Goal: Answer question/provide support: Share knowledge or assist other users

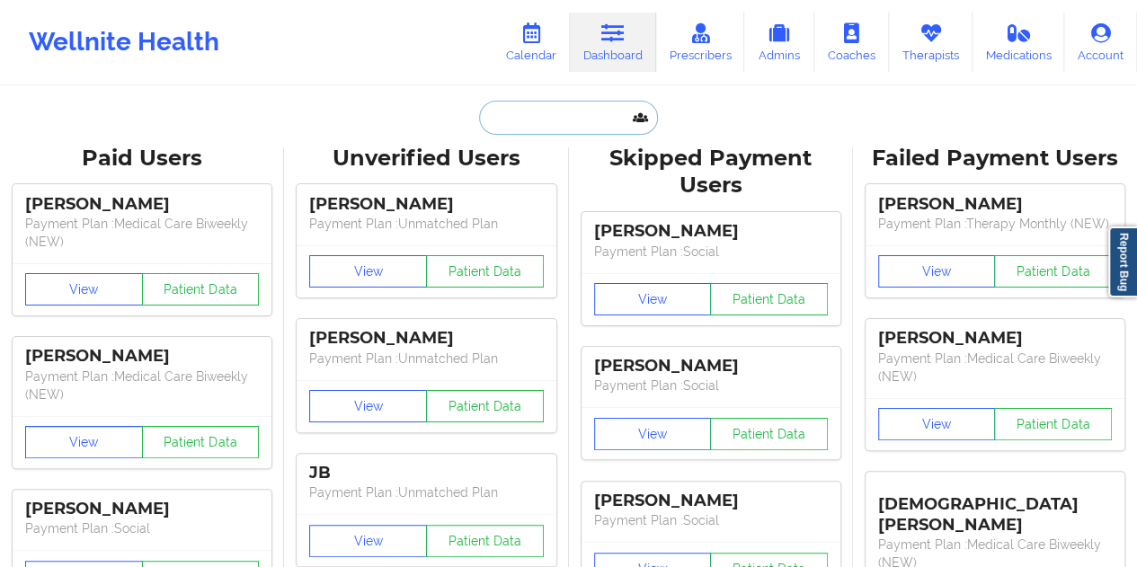
click at [576, 112] on input "text" at bounding box center [568, 118] width 178 height 34
paste input "[EMAIL_ADDRESS][DOMAIN_NAME]"
type input "[EMAIL_ADDRESS][DOMAIN_NAME]"
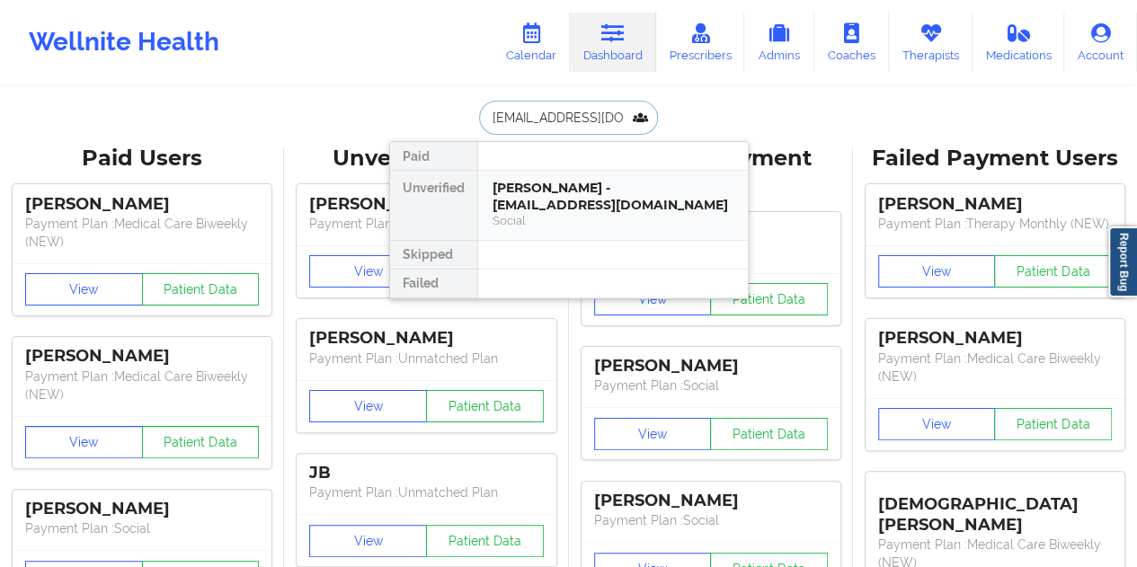
click at [559, 202] on div "[PERSON_NAME] - [EMAIL_ADDRESS][DOMAIN_NAME]" at bounding box center [613, 196] width 241 height 33
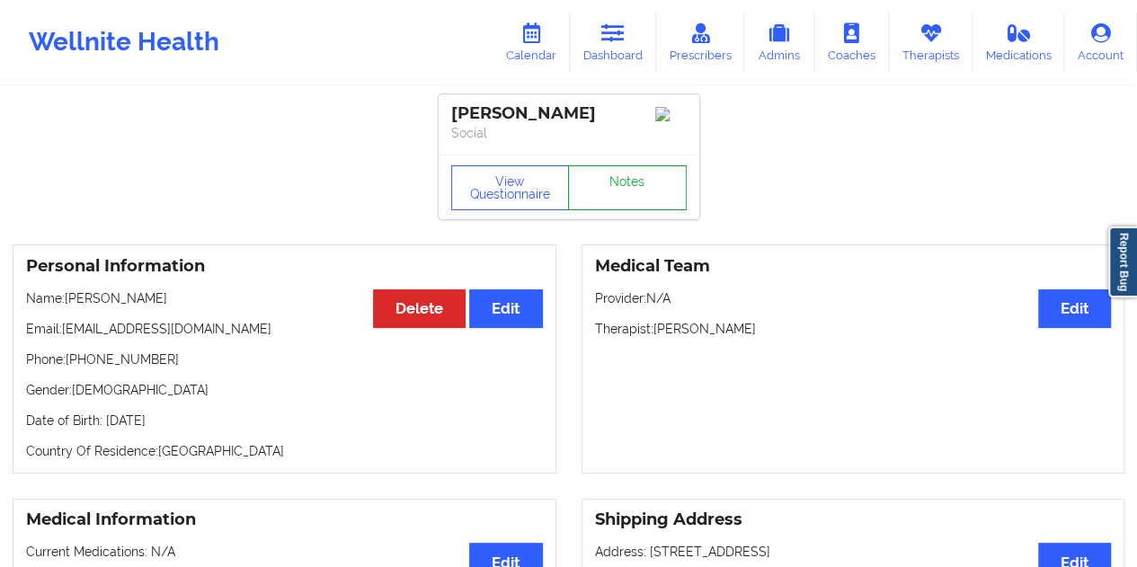
click at [639, 191] on link "Notes" at bounding box center [627, 187] width 119 height 45
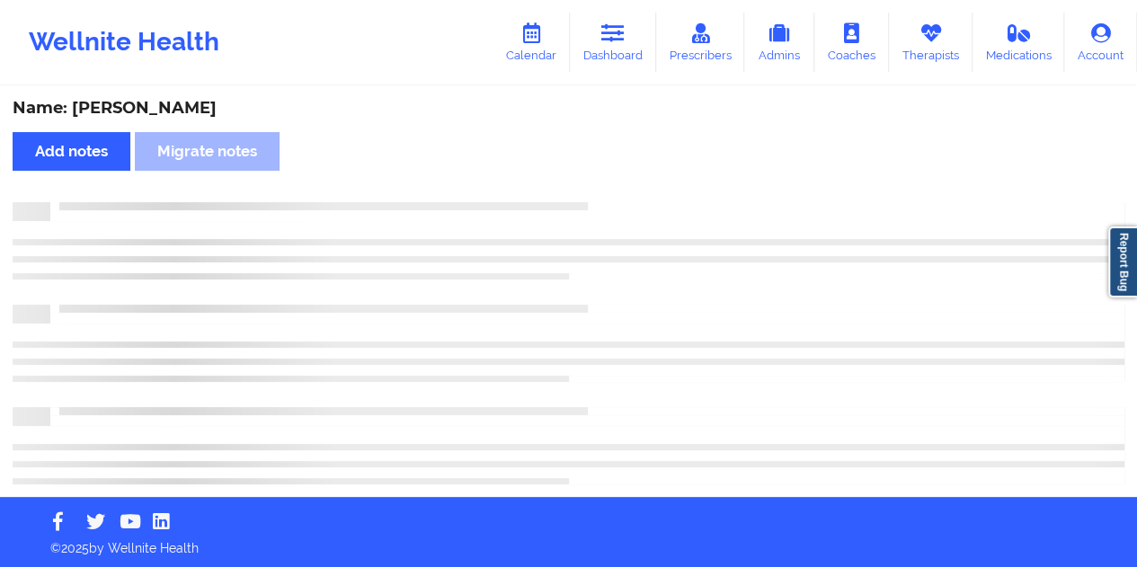
click at [188, 111] on div "Name: [PERSON_NAME]" at bounding box center [569, 108] width 1112 height 21
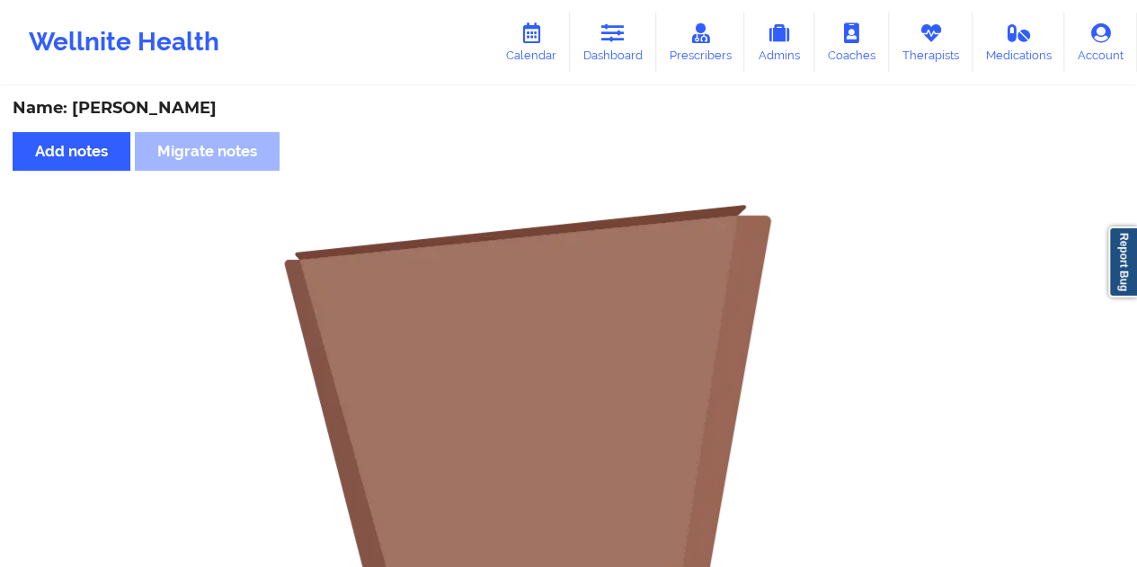
copy div "[PERSON_NAME]"
click at [603, 35] on link "Dashboard" at bounding box center [613, 42] width 86 height 59
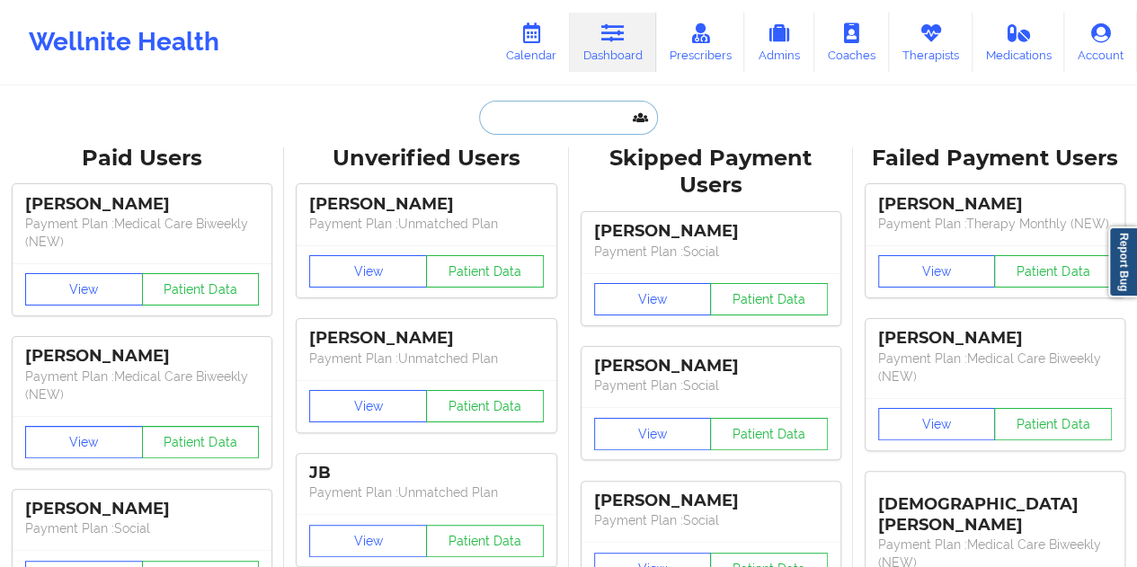
click at [546, 118] on input "text" at bounding box center [568, 118] width 178 height 34
drag, startPoint x: 354, startPoint y: 69, endPoint x: 317, endPoint y: 49, distance: 41.8
click at [317, 49] on div "Wellnite Health Calendar Dashboard Prescribers Admins Coaches Therapists Medica…" at bounding box center [568, 42] width 1137 height 72
click at [634, 46] on link "Dashboard" at bounding box center [613, 42] width 86 height 59
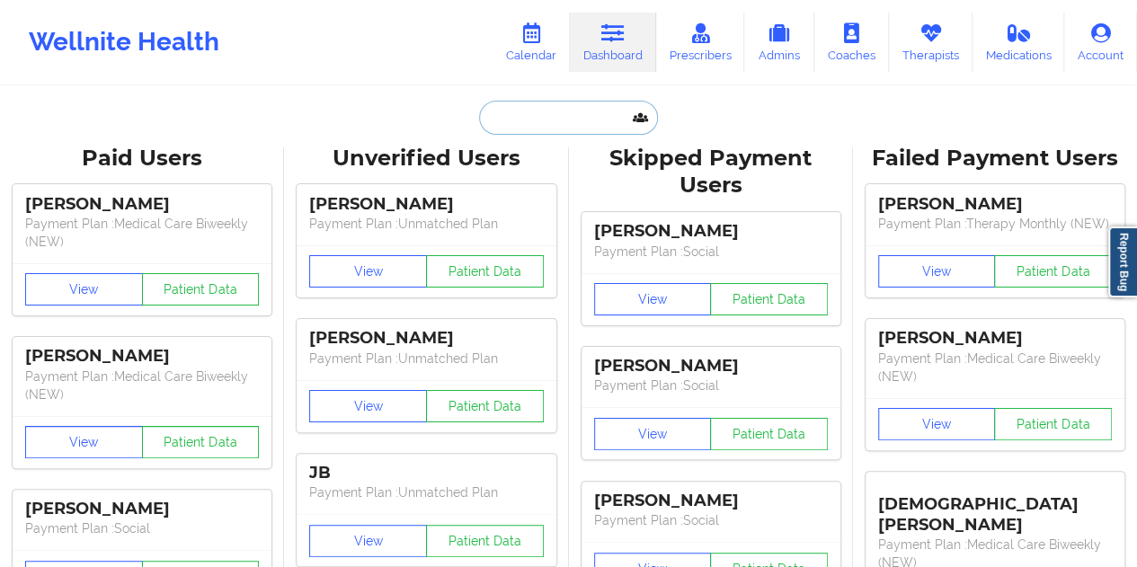
click at [549, 112] on input "text" at bounding box center [568, 118] width 178 height 34
paste input "[EMAIL_ADDRESS][DOMAIN_NAME]"
type input "[EMAIL_ADDRESS][DOMAIN_NAME]"
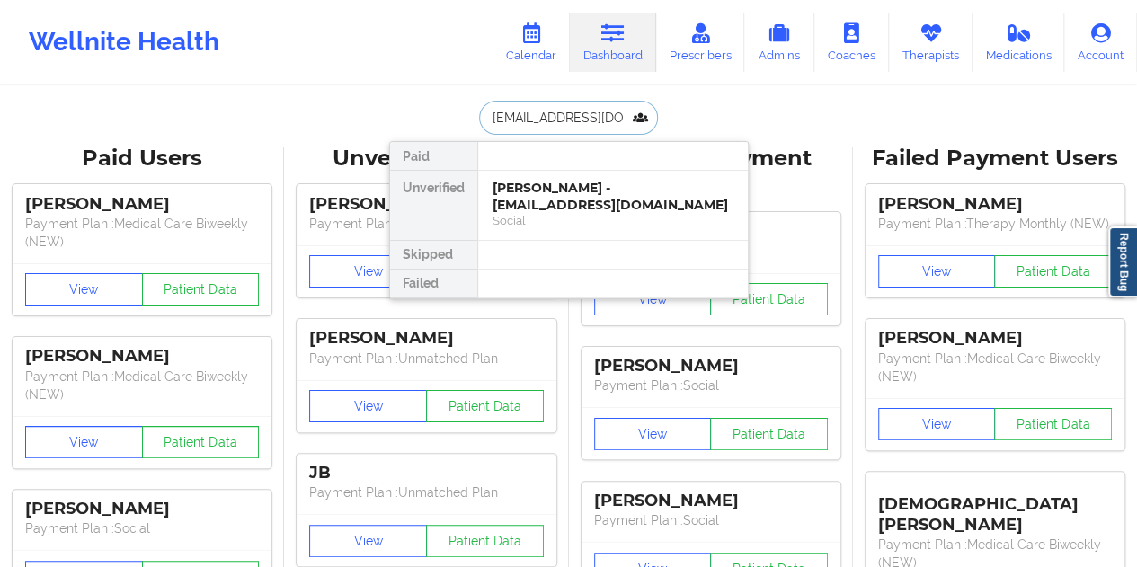
click at [584, 216] on div "Social" at bounding box center [613, 220] width 241 height 15
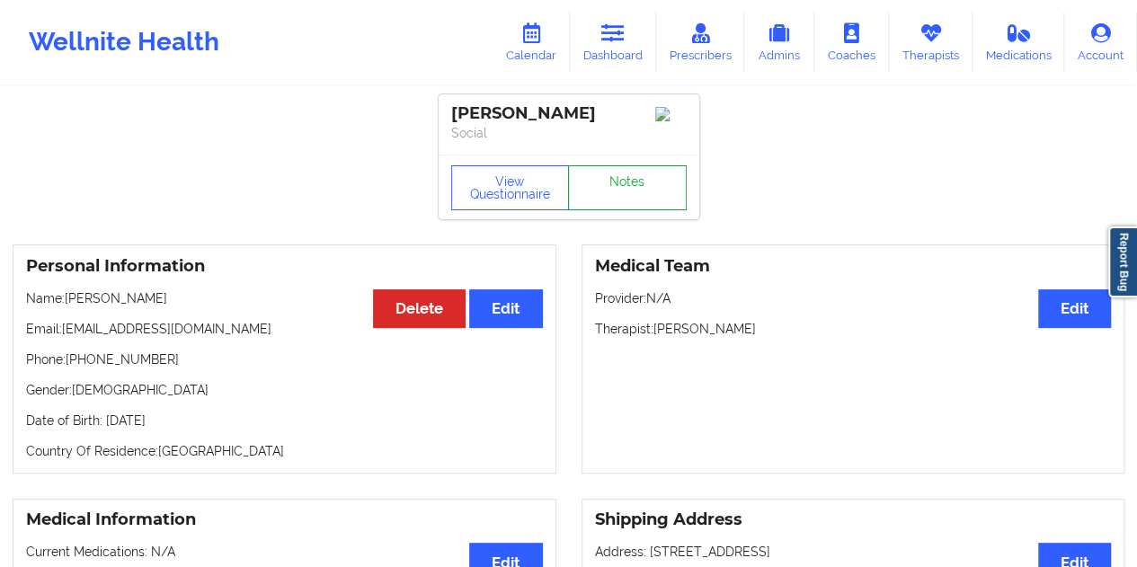
click at [608, 184] on link "Notes" at bounding box center [627, 187] width 119 height 45
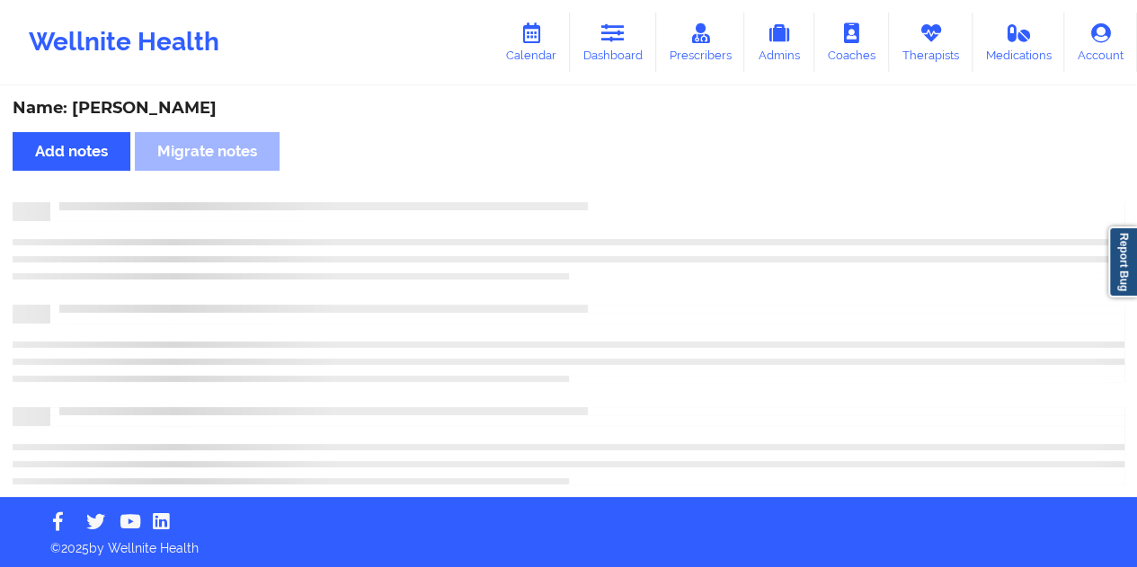
click at [182, 105] on div "Name: [PERSON_NAME]" at bounding box center [569, 108] width 1112 height 21
copy div "[PERSON_NAME]"
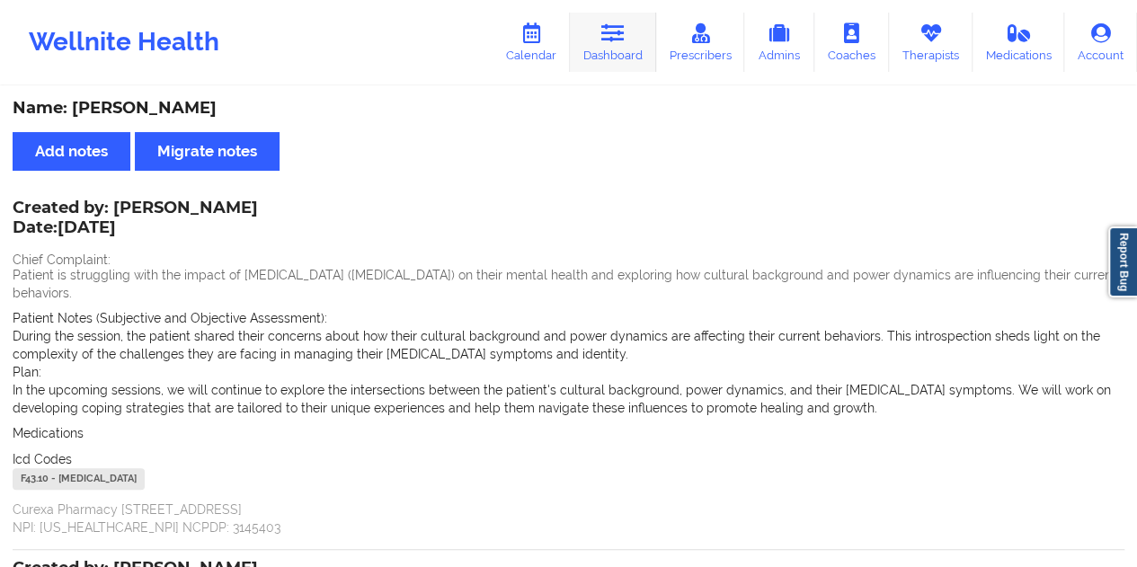
click at [615, 43] on icon at bounding box center [612, 33] width 23 height 20
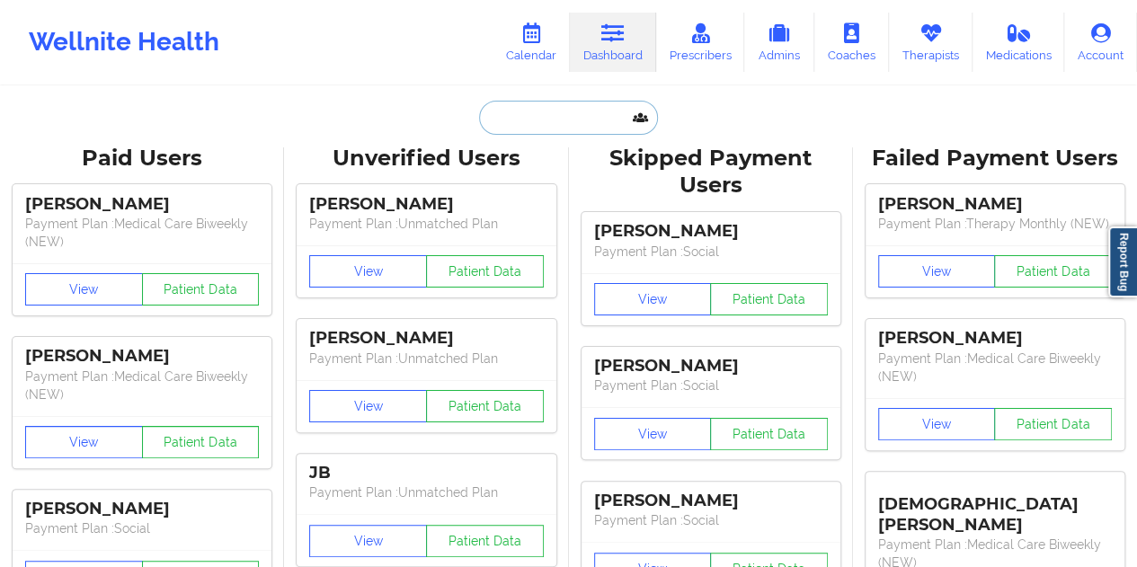
click at [529, 132] on input "text" at bounding box center [568, 118] width 178 height 34
paste input "[EMAIL_ADDRESS][PERSON_NAME][DOMAIN_NAME]"
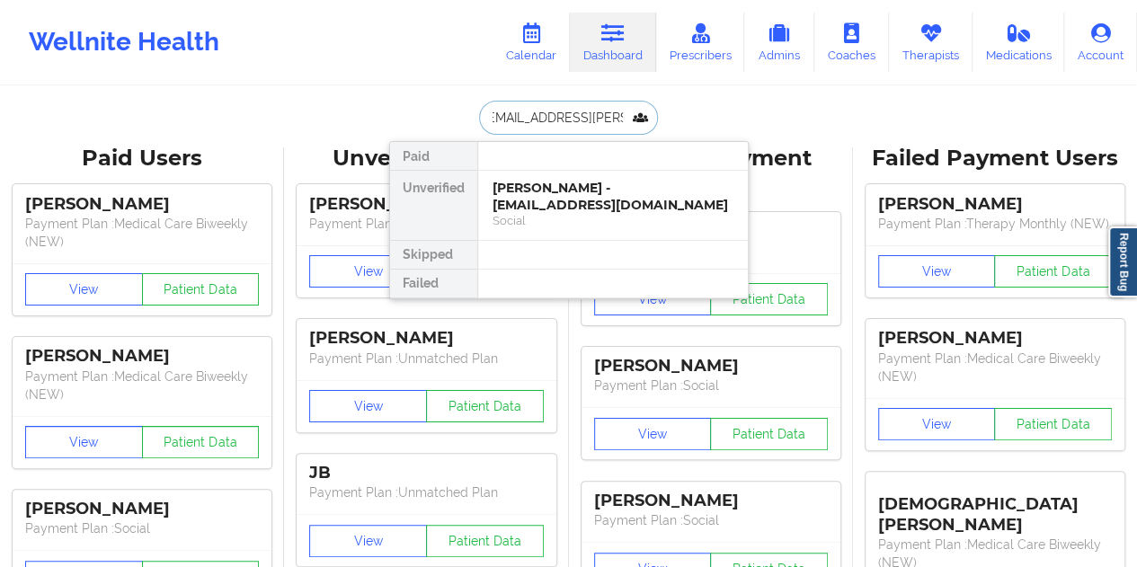
type input "[EMAIL_ADDRESS][PERSON_NAME][DOMAIN_NAME]"
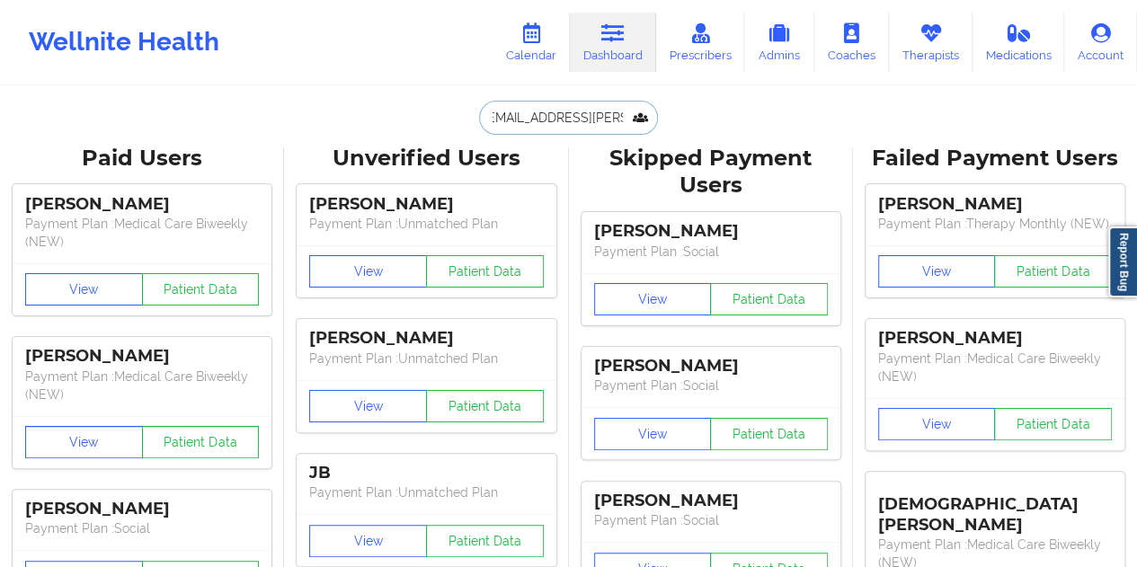
scroll to position [0, 0]
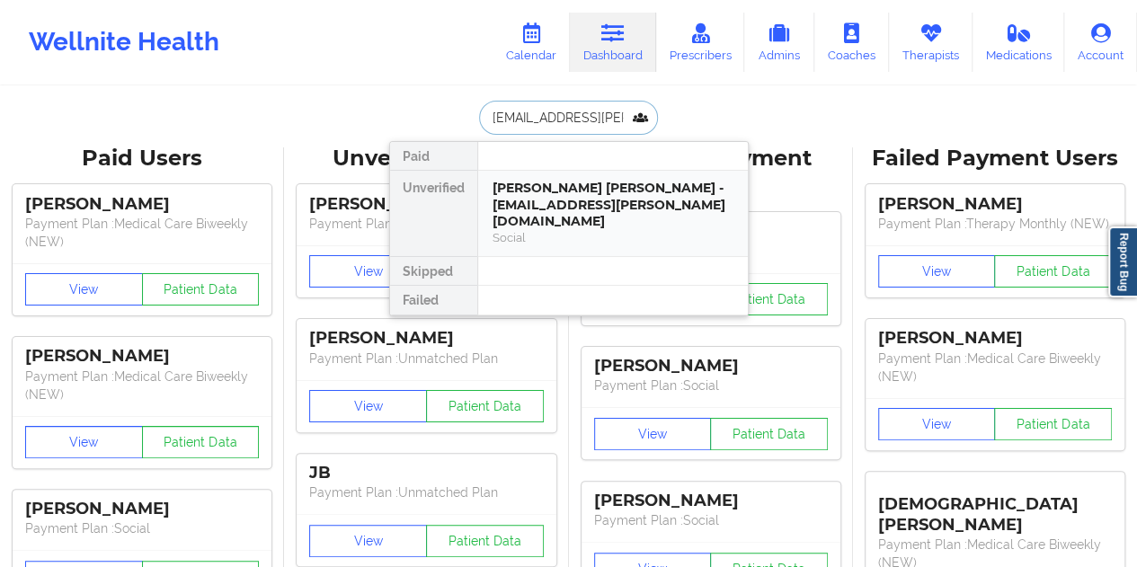
click at [564, 193] on div "[PERSON_NAME] [PERSON_NAME] - [EMAIL_ADDRESS][PERSON_NAME][DOMAIN_NAME]" at bounding box center [613, 205] width 241 height 50
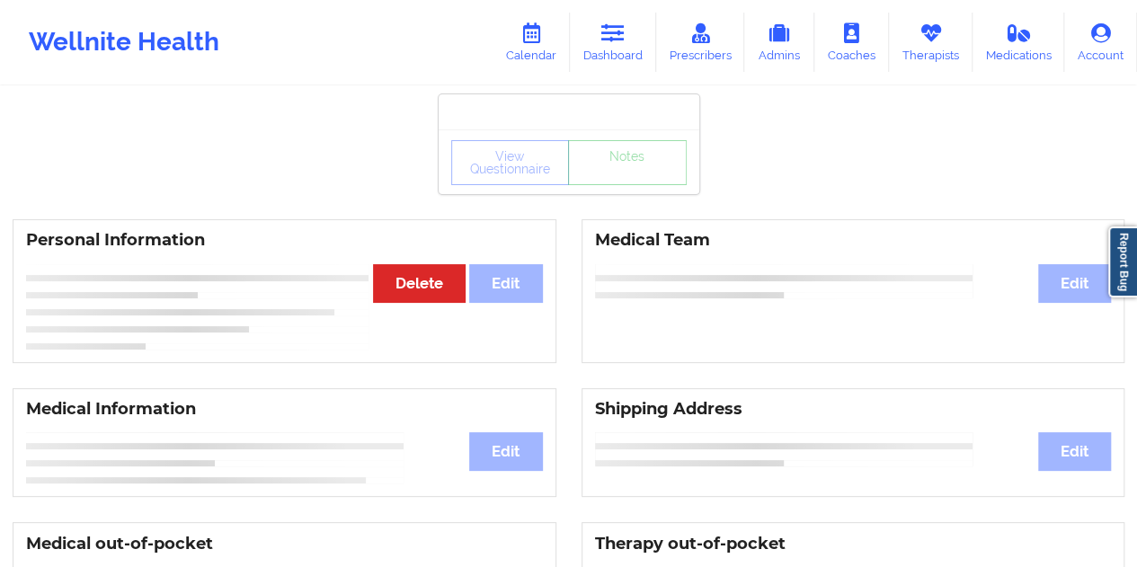
click at [617, 173] on div "View Questionnaire Notes" at bounding box center [568, 162] width 235 height 45
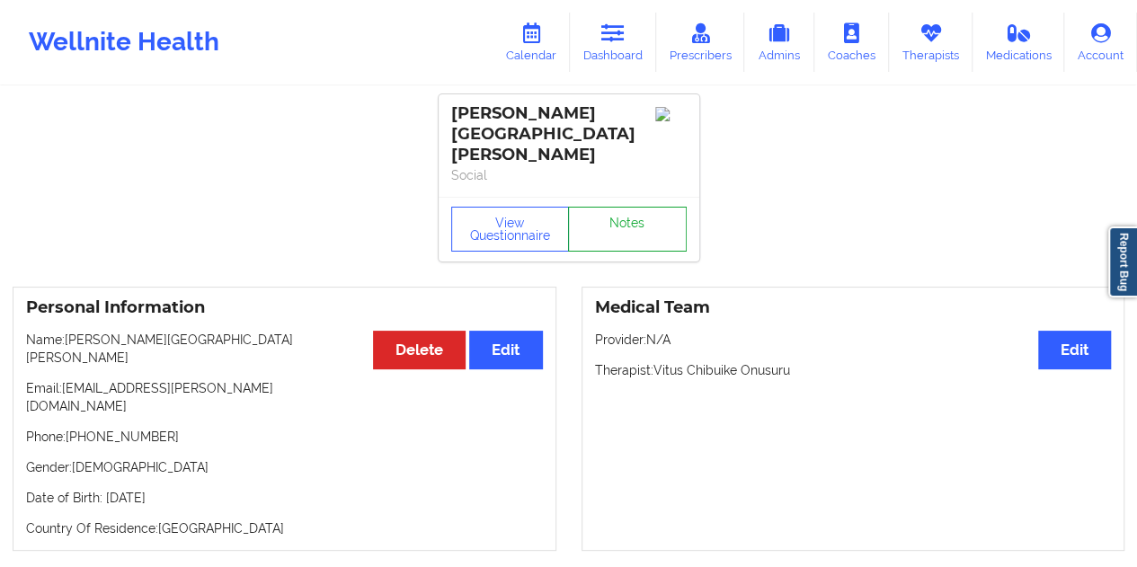
click at [618, 207] on link "Notes" at bounding box center [627, 229] width 119 height 45
click at [490, 207] on button "View Questionnaire" at bounding box center [510, 229] width 119 height 45
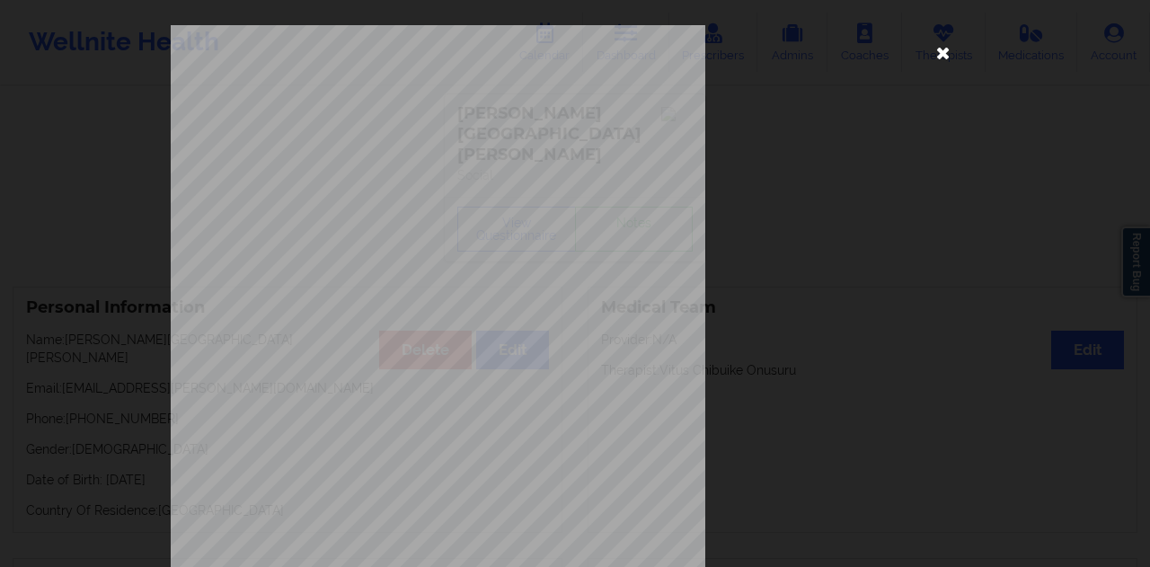
click at [943, 50] on icon at bounding box center [943, 52] width 29 height 29
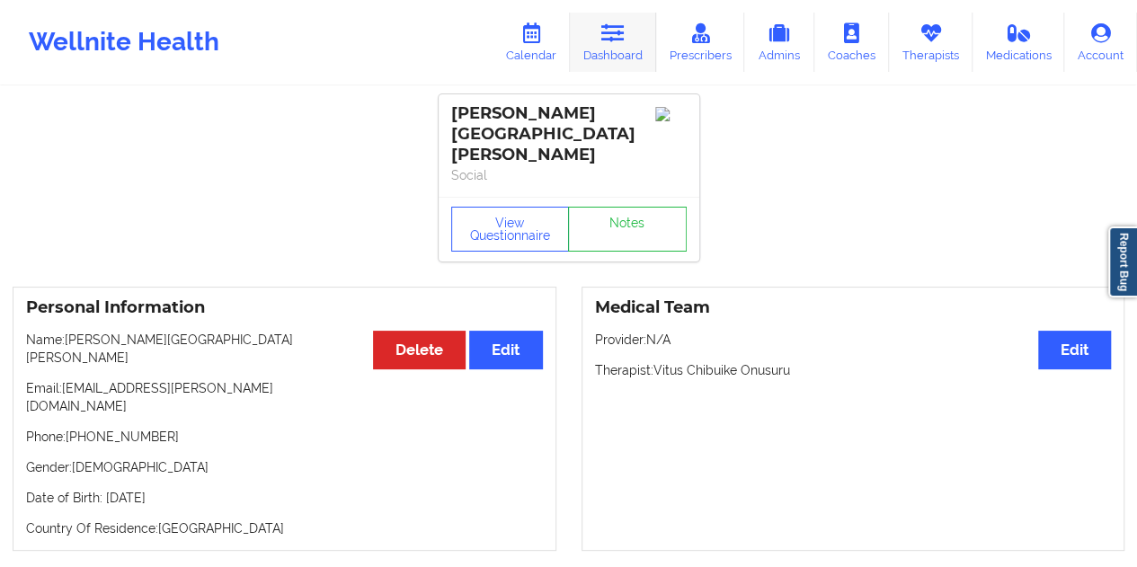
click at [625, 39] on icon at bounding box center [612, 33] width 23 height 20
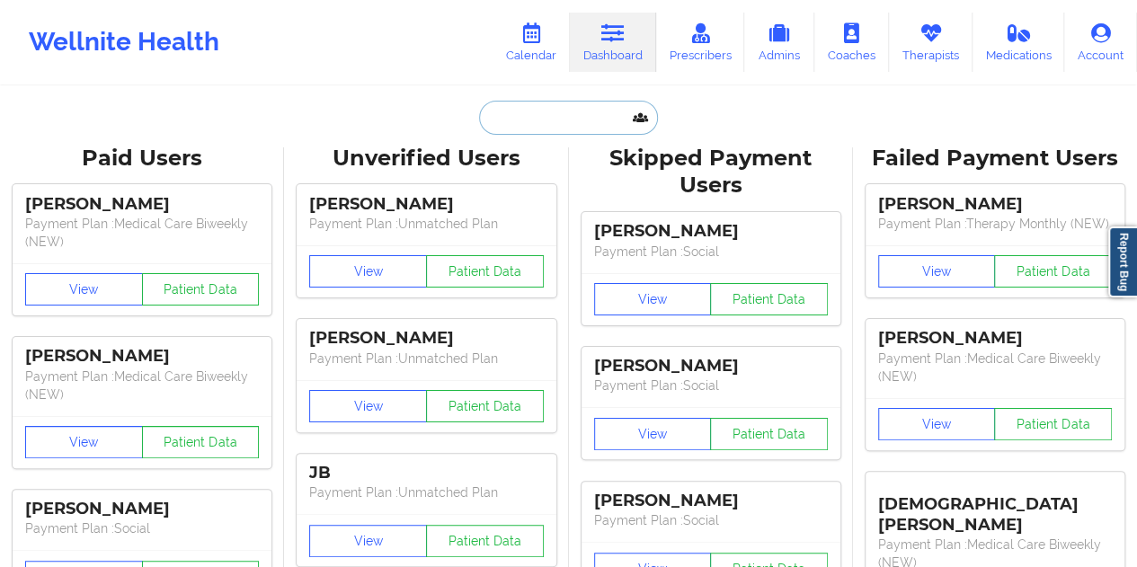
click at [536, 109] on input "text" at bounding box center [568, 118] width 178 height 34
paste input "[EMAIL_ADDRESS][DOMAIN_NAME]"
type input "[EMAIL_ADDRESS][DOMAIN_NAME]"
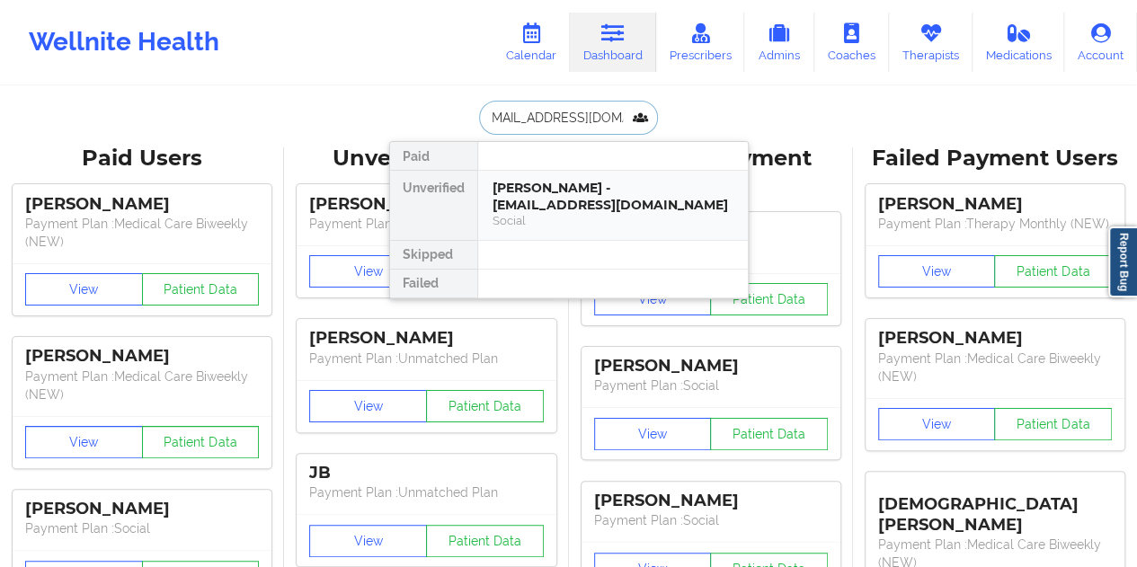
click at [571, 197] on div "[PERSON_NAME] - [EMAIL_ADDRESS][DOMAIN_NAME]" at bounding box center [613, 196] width 241 height 33
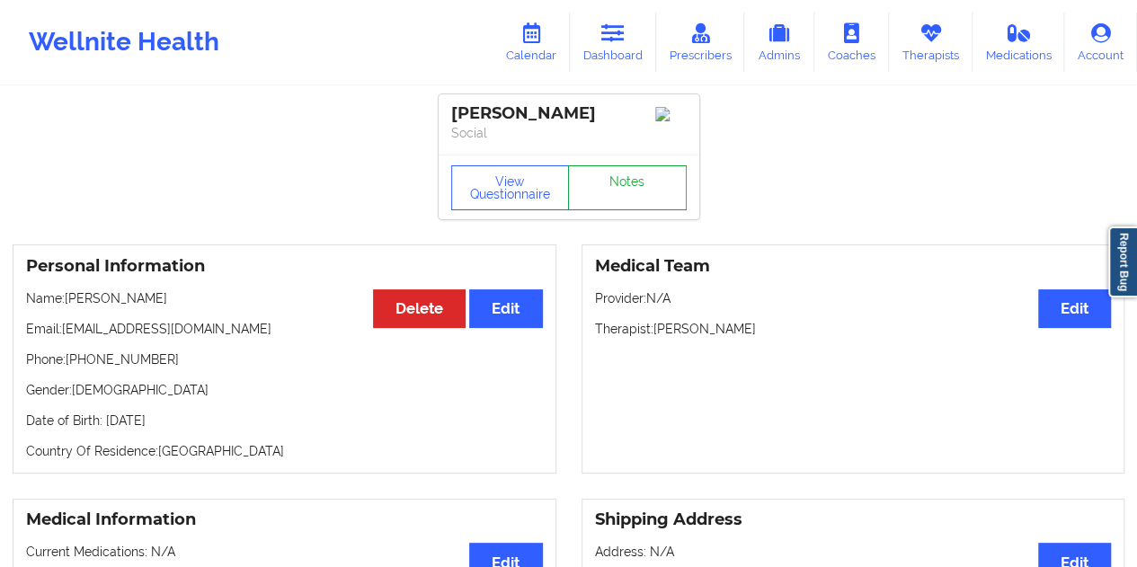
click at [624, 177] on link "Notes" at bounding box center [627, 187] width 119 height 45
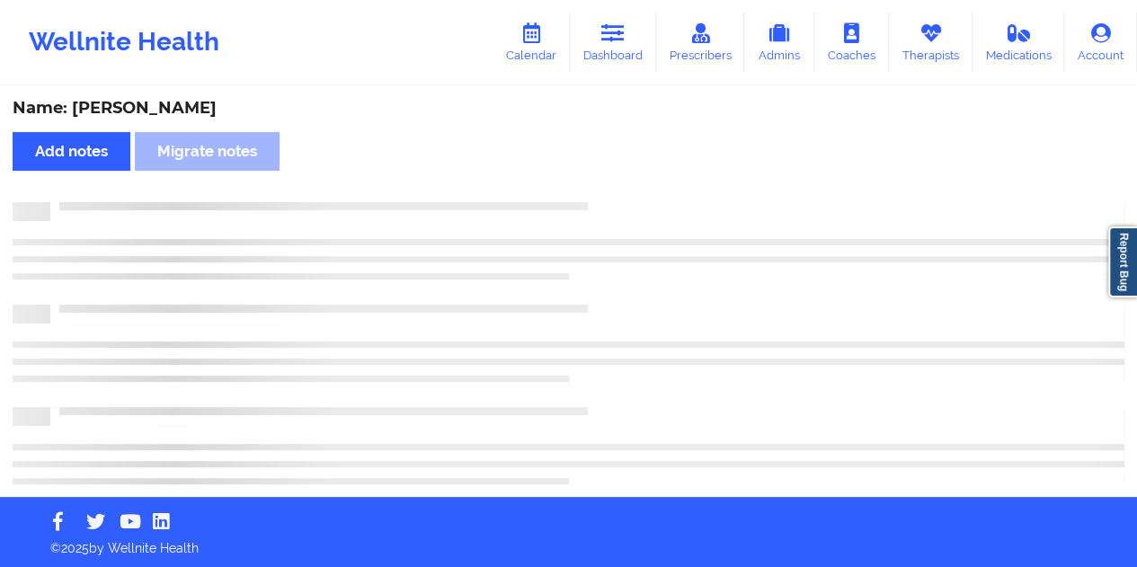
click at [181, 113] on div "Name: [PERSON_NAME]" at bounding box center [569, 108] width 1112 height 21
copy div "[PERSON_NAME]"
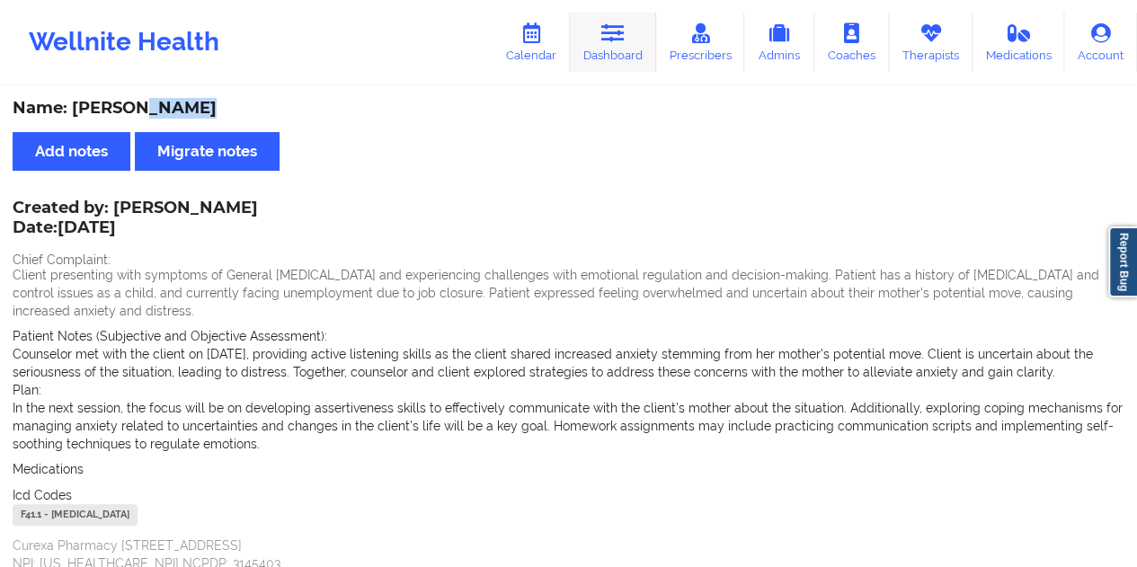
click at [612, 39] on icon at bounding box center [612, 33] width 23 height 20
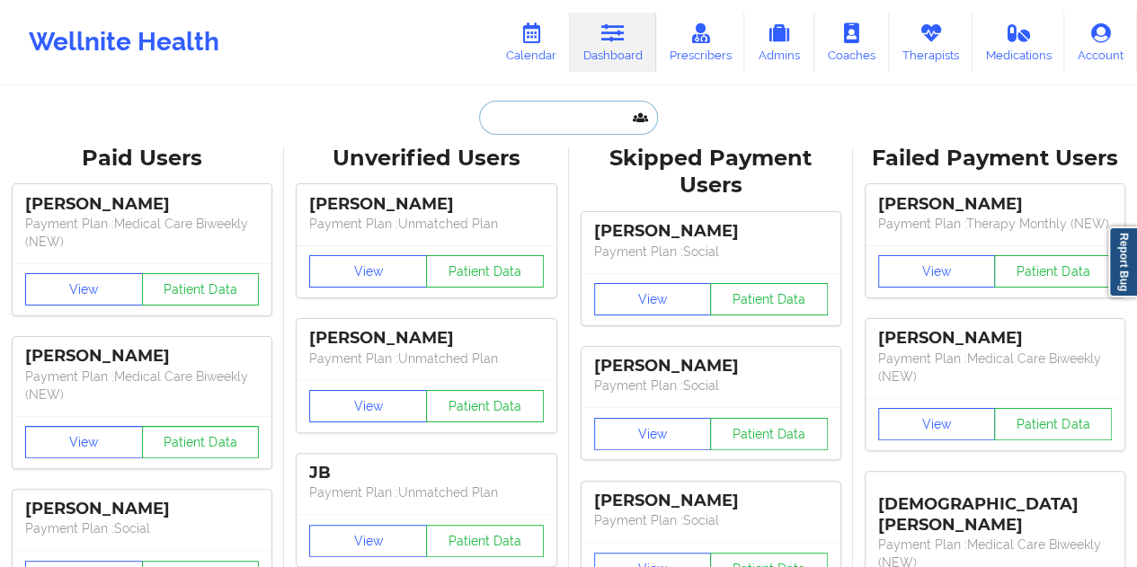
click at [532, 103] on input "text" at bounding box center [568, 118] width 178 height 34
paste input "[EMAIL_ADDRESS][DOMAIN_NAME]"
type input "[EMAIL_ADDRESS][DOMAIN_NAME]"
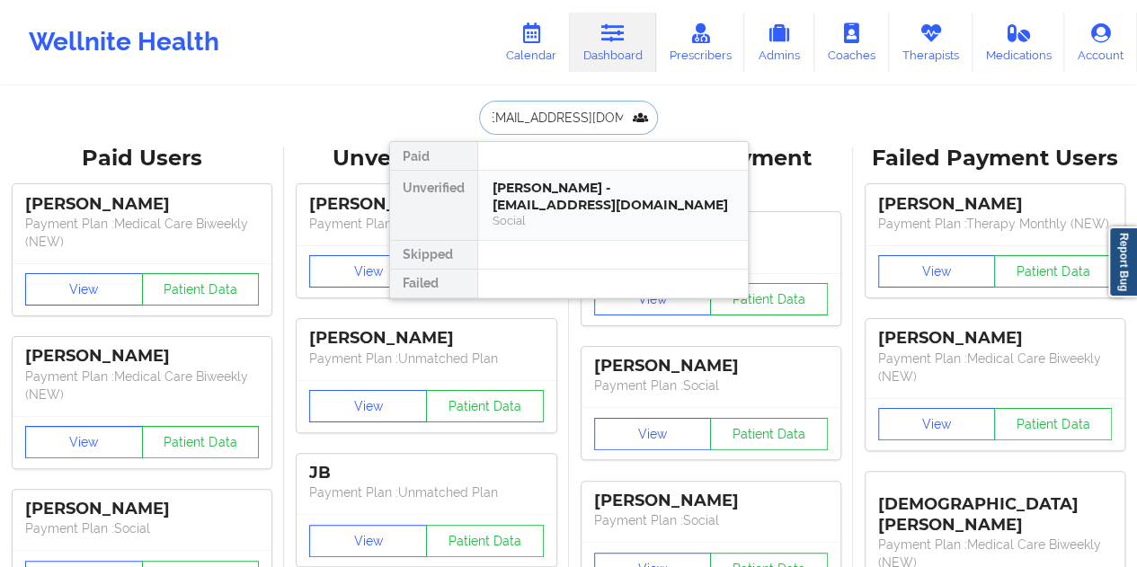
click at [575, 209] on div "[PERSON_NAME] - [EMAIL_ADDRESS][DOMAIN_NAME]" at bounding box center [613, 196] width 241 height 33
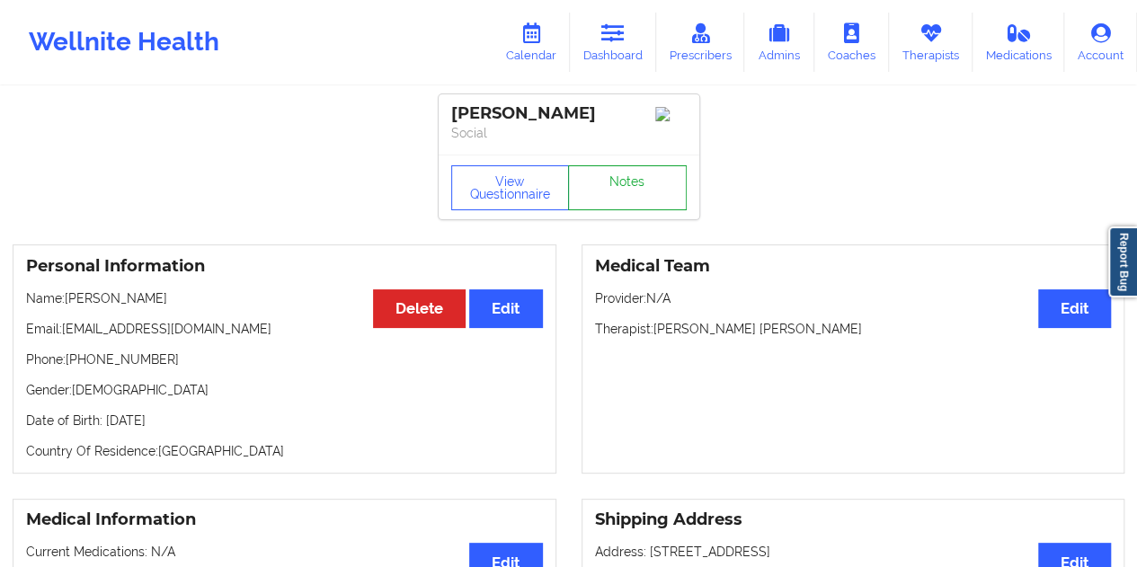
click at [606, 192] on link "Notes" at bounding box center [627, 187] width 119 height 45
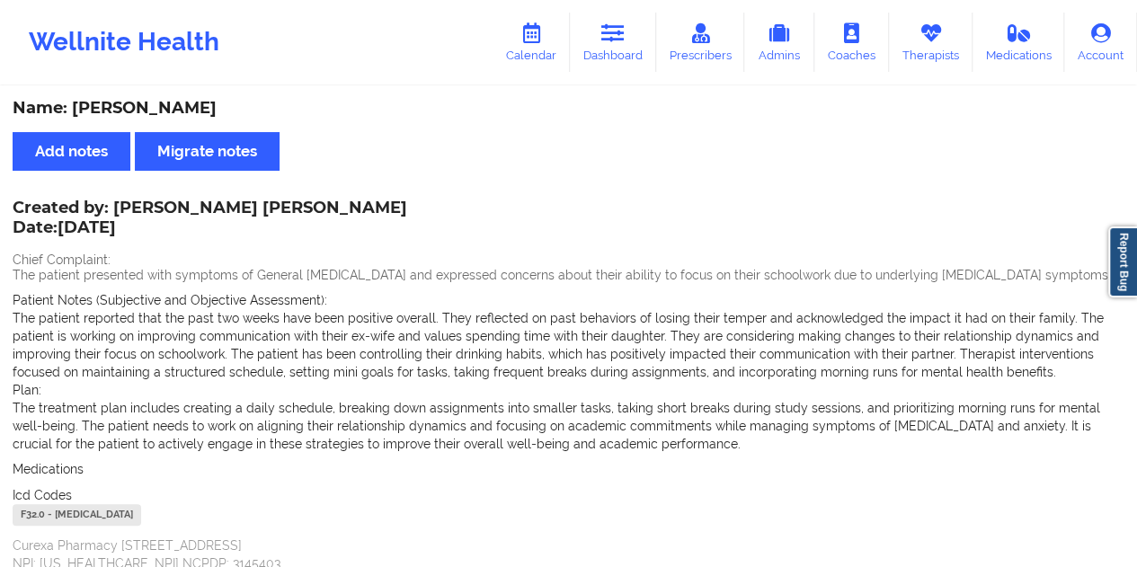
click at [176, 102] on div "Name: [PERSON_NAME]" at bounding box center [569, 108] width 1112 height 21
copy div "[PERSON_NAME]"
drag, startPoint x: 616, startPoint y: 32, endPoint x: 603, endPoint y: 72, distance: 41.5
click at [616, 32] on icon at bounding box center [612, 33] width 23 height 20
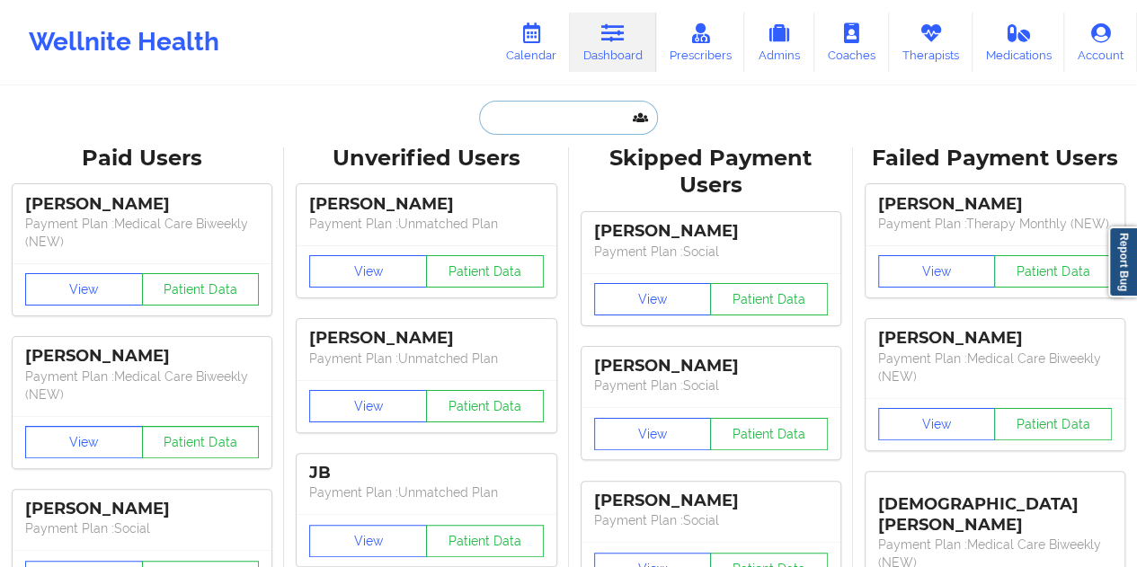
click at [555, 114] on input "text" at bounding box center [568, 118] width 178 height 34
paste input "[EMAIL_ADDRESS][DOMAIN_NAME]"
type input "[EMAIL_ADDRESS][DOMAIN_NAME]"
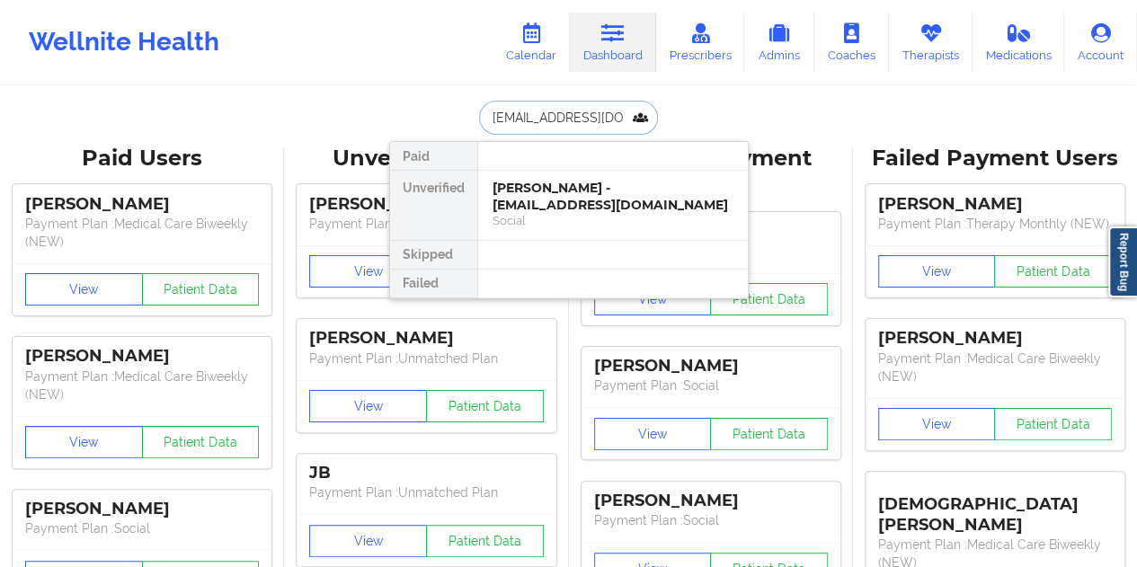
scroll to position [0, 27]
click at [614, 193] on div "[PERSON_NAME] - [EMAIL_ADDRESS][DOMAIN_NAME]" at bounding box center [613, 196] width 241 height 33
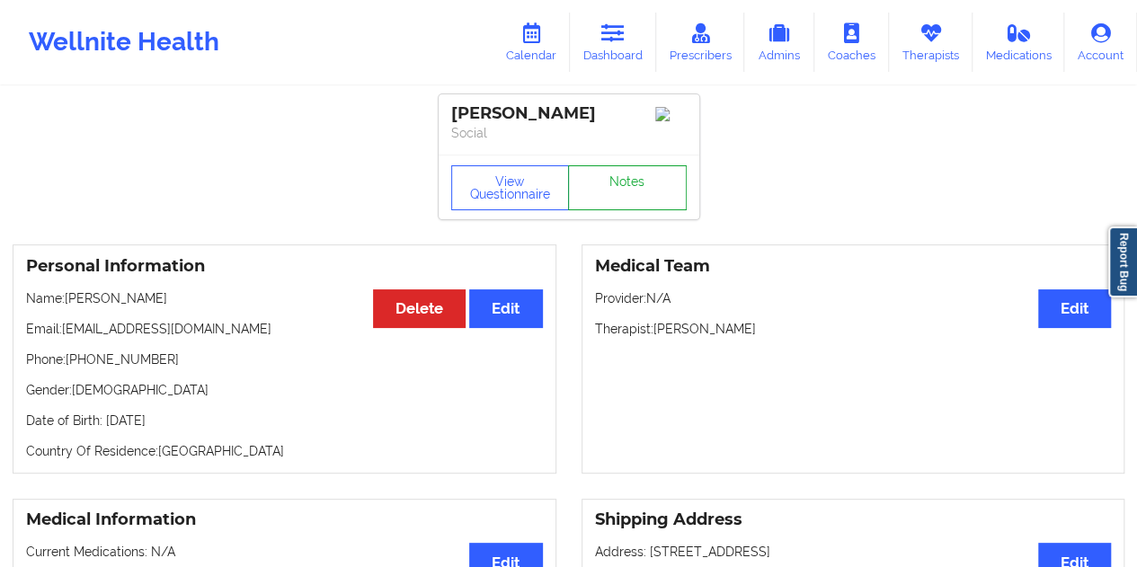
click at [626, 182] on link "Notes" at bounding box center [627, 187] width 119 height 45
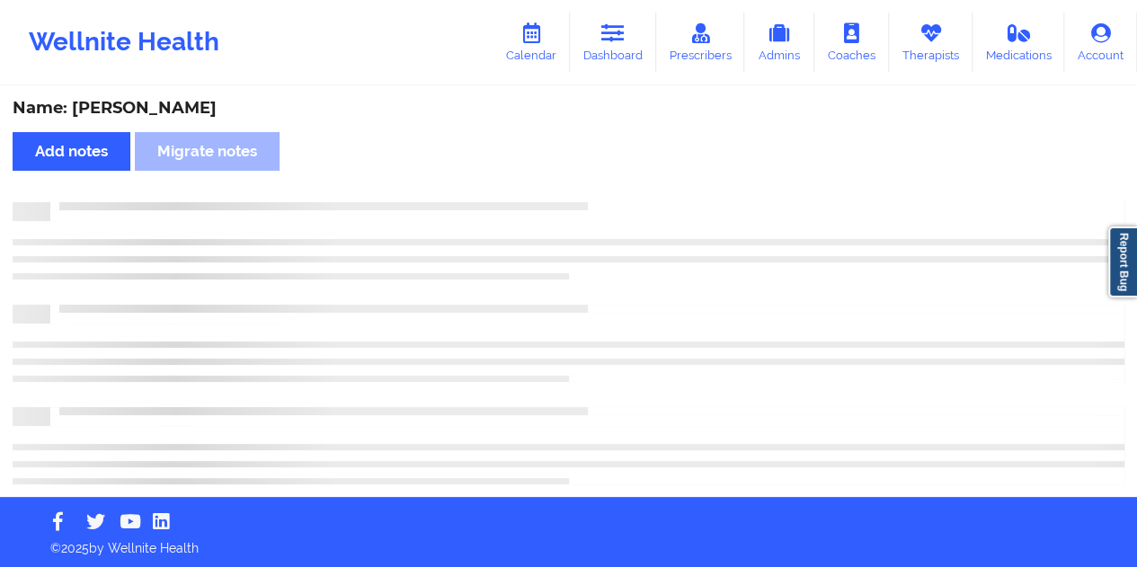
click at [172, 109] on div "Name: [PERSON_NAME]" at bounding box center [569, 108] width 1112 height 21
copy div "[PERSON_NAME]"
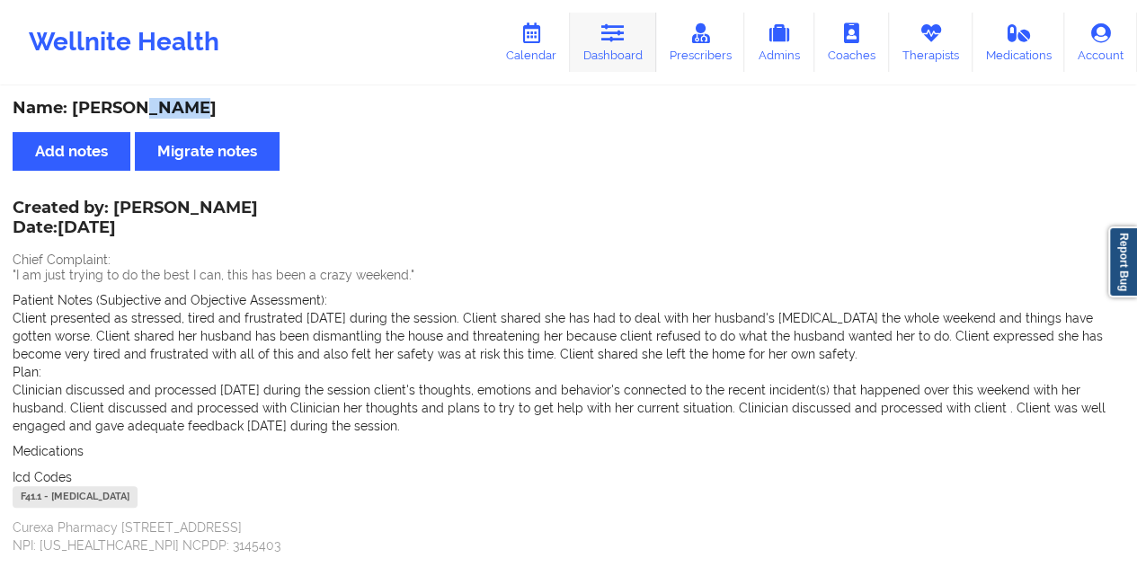
click at [625, 39] on icon at bounding box center [612, 33] width 23 height 20
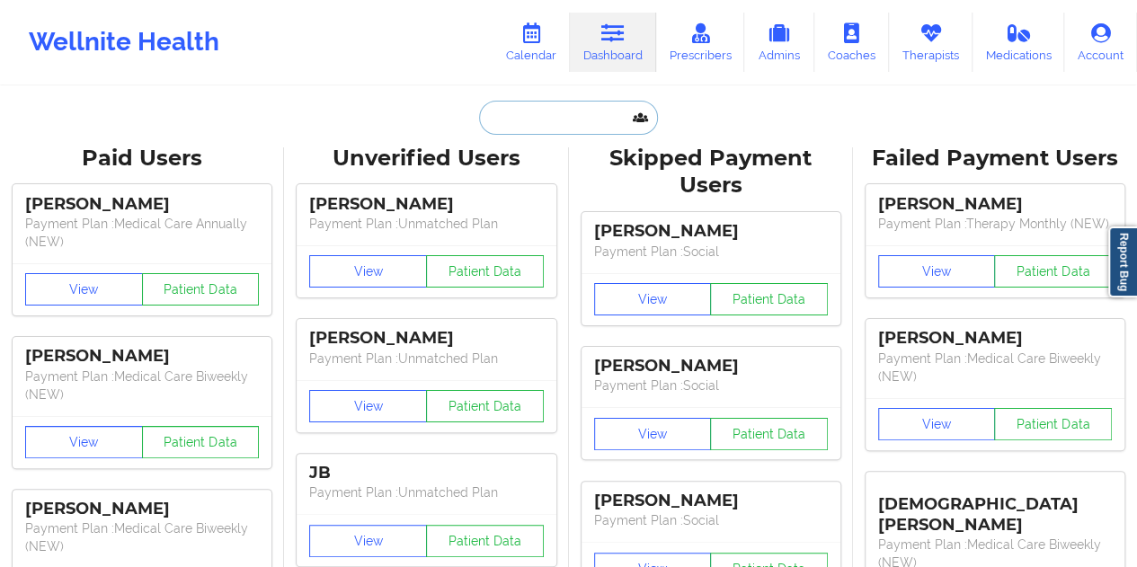
click at [529, 118] on input "text" at bounding box center [568, 118] width 178 height 34
paste input "[EMAIL_ADDRESS][DOMAIN_NAME]"
type input "[EMAIL_ADDRESS][DOMAIN_NAME]"
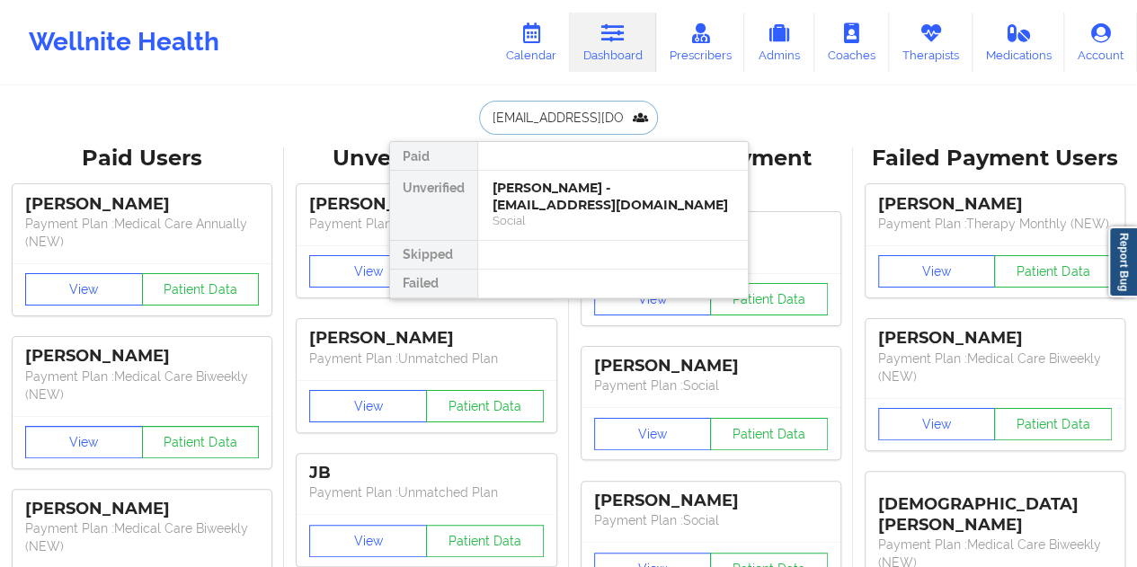
click at [579, 196] on div "[PERSON_NAME] - [EMAIL_ADDRESS][DOMAIN_NAME]" at bounding box center [613, 196] width 241 height 33
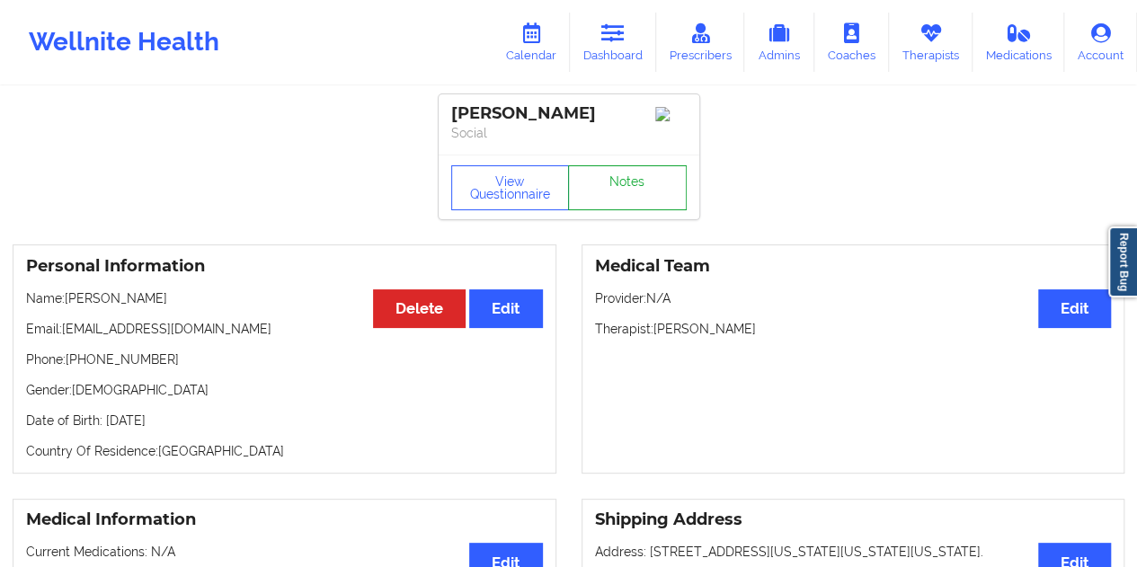
click at [608, 182] on link "Notes" at bounding box center [627, 187] width 119 height 45
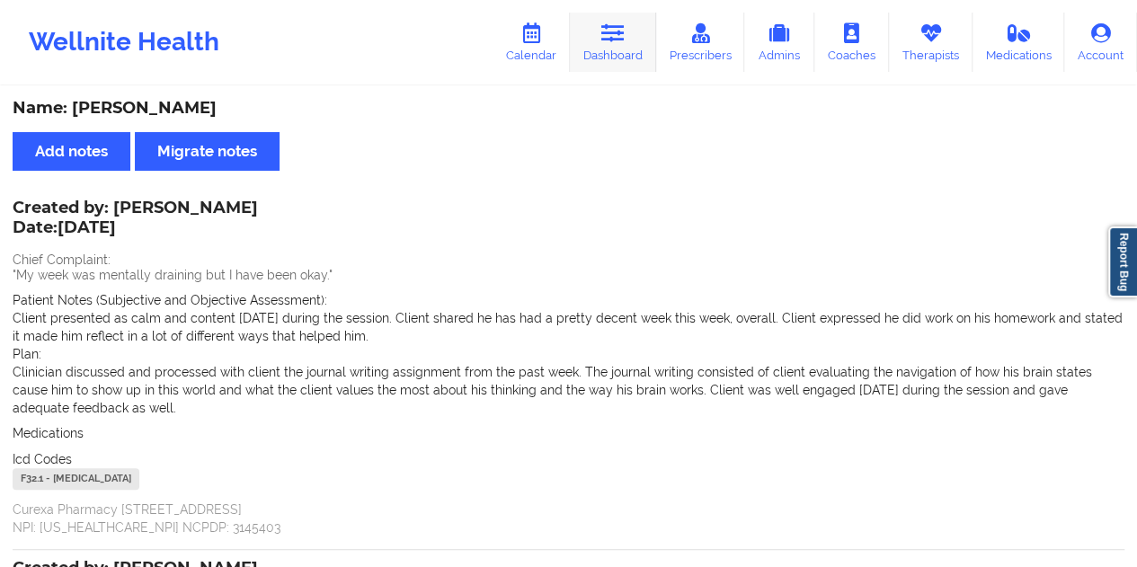
click at [641, 44] on link "Dashboard" at bounding box center [613, 42] width 86 height 59
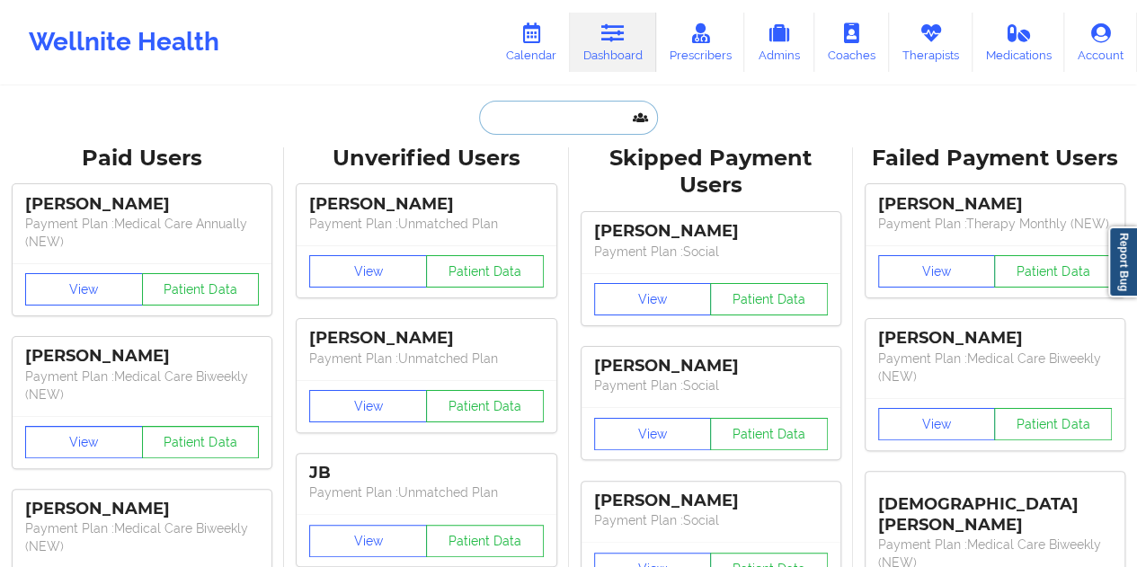
click at [566, 102] on input "text" at bounding box center [568, 118] width 178 height 34
paste input "[EMAIL_ADDRESS][DOMAIN_NAME]"
type input "[EMAIL_ADDRESS][DOMAIN_NAME]"
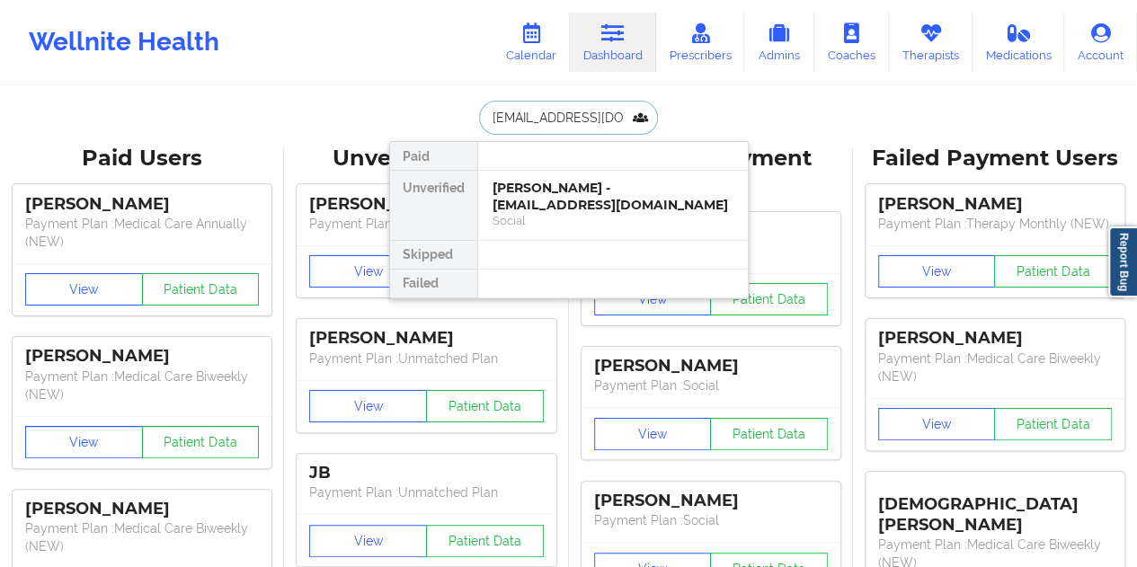
click at [557, 213] on div "Social" at bounding box center [613, 220] width 241 height 15
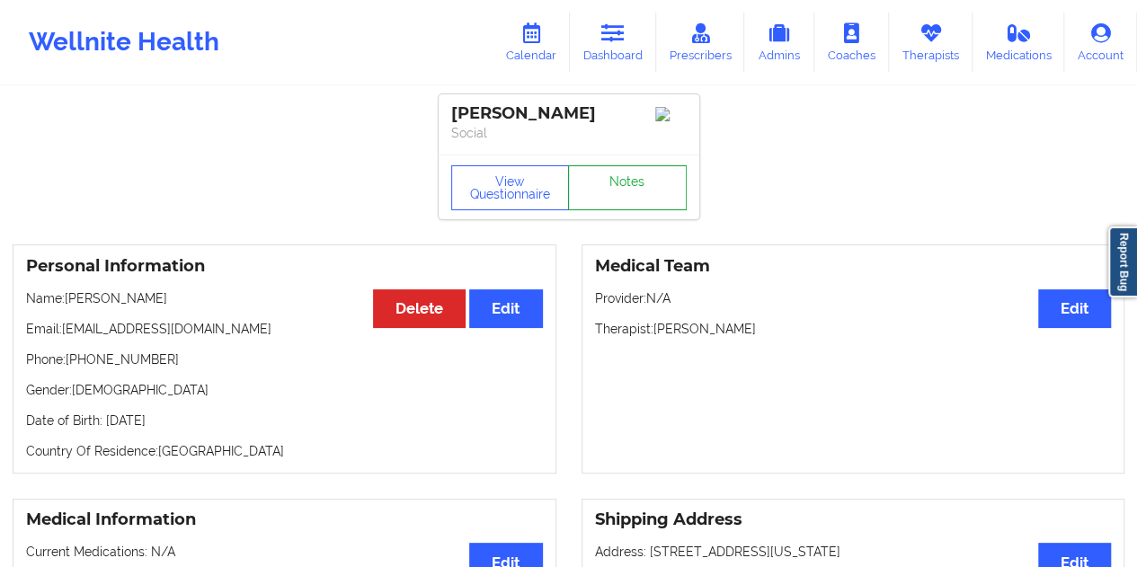
click at [618, 182] on link "Notes" at bounding box center [627, 187] width 119 height 45
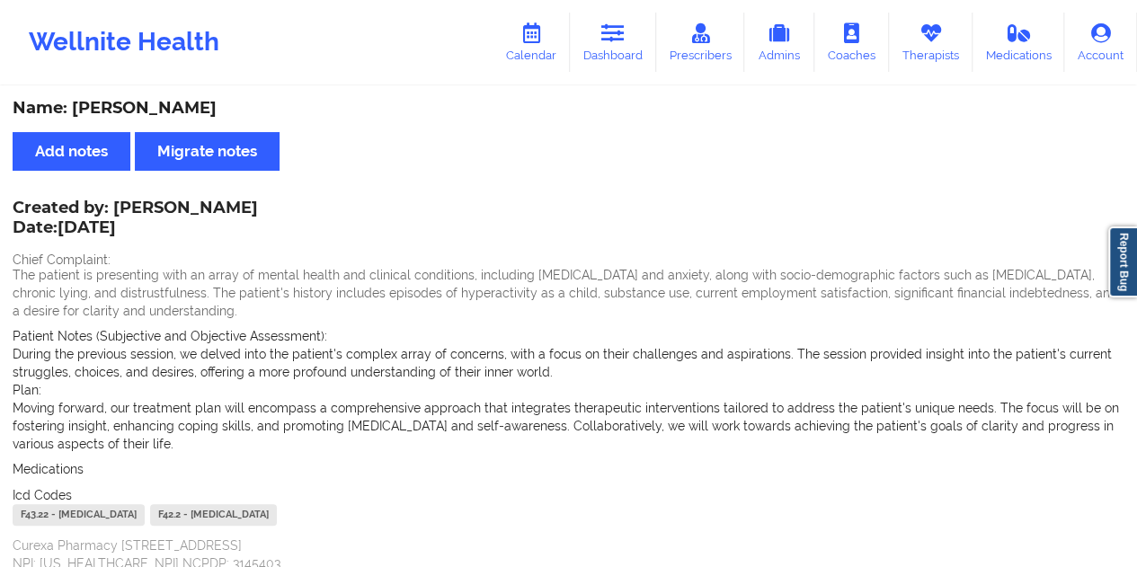
click at [131, 111] on div "Name: [PERSON_NAME]" at bounding box center [569, 108] width 1112 height 21
copy div "[PERSON_NAME]"
